Goal: Task Accomplishment & Management: Manage account settings

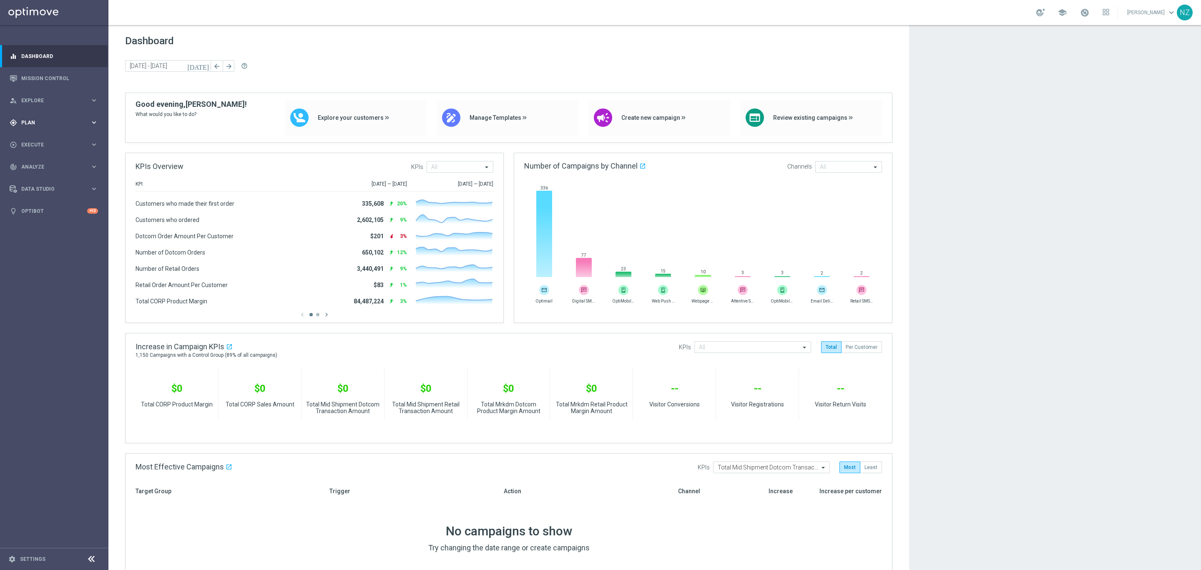
click at [29, 121] on span "Plan" at bounding box center [55, 122] width 69 height 5
click at [42, 138] on link "Target Groups" at bounding box center [54, 139] width 65 height 7
